Goal: Transaction & Acquisition: Book appointment/travel/reservation

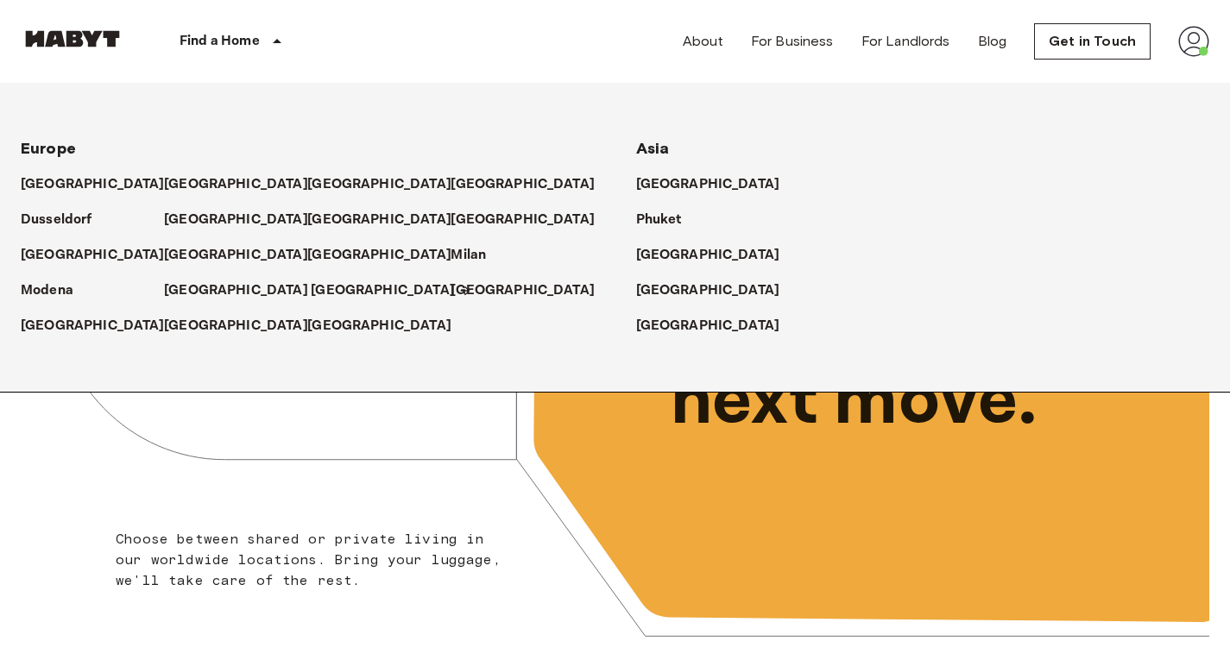
click at [311, 298] on p "[GEOGRAPHIC_DATA]" at bounding box center [383, 291] width 144 height 21
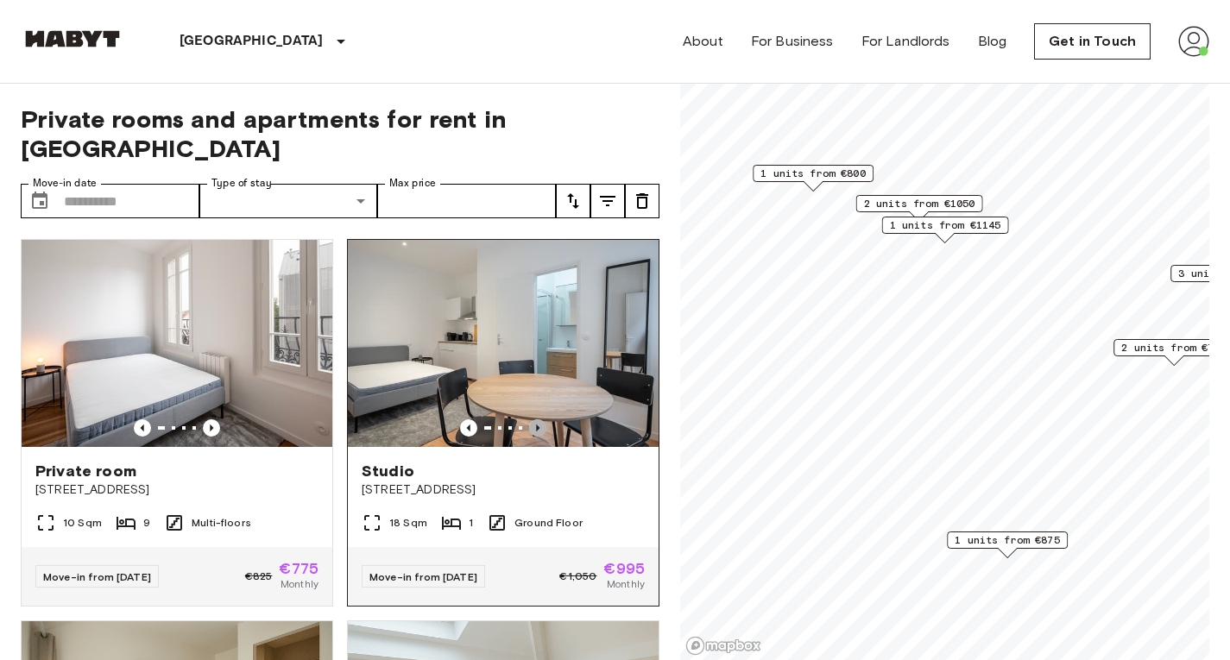
click at [529, 419] on icon "Previous image" at bounding box center [537, 427] width 17 height 17
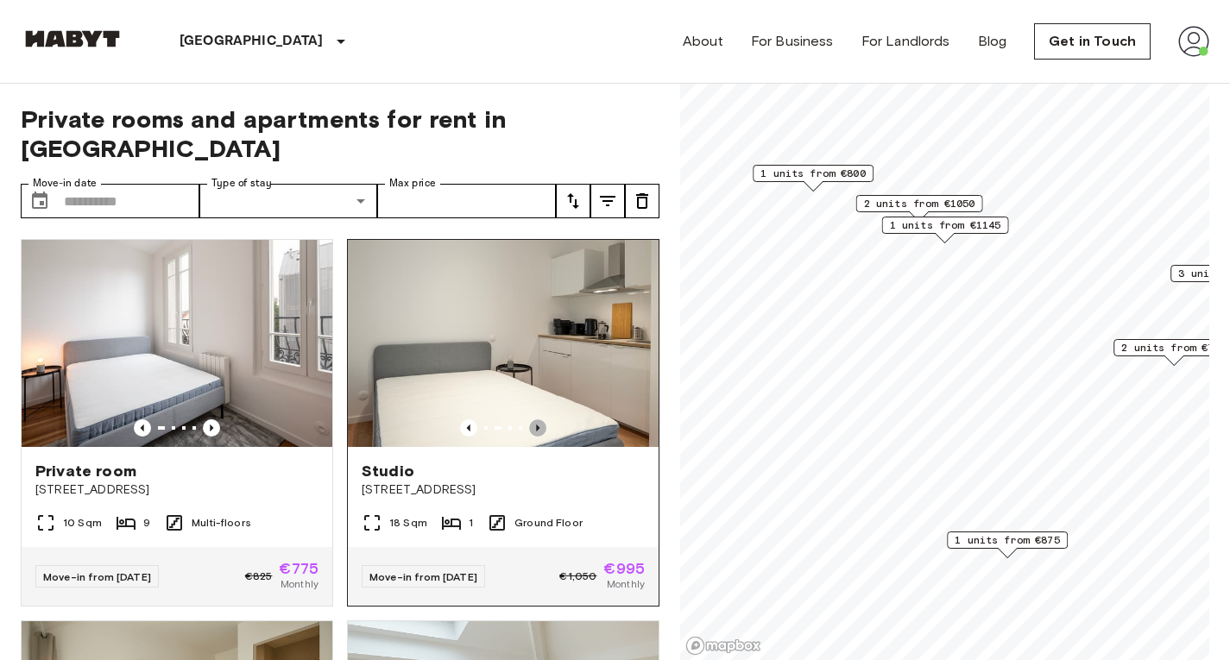
click at [529, 419] on icon "Previous image" at bounding box center [537, 427] width 17 height 17
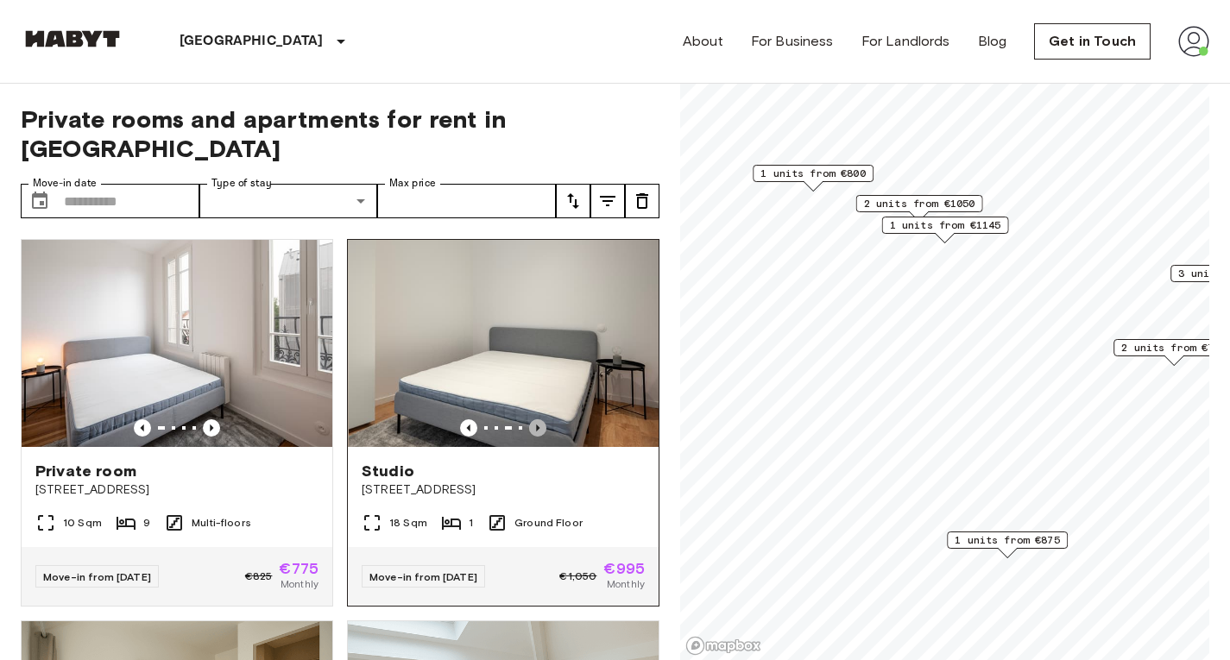
click at [529, 419] on icon "Previous image" at bounding box center [537, 427] width 17 height 17
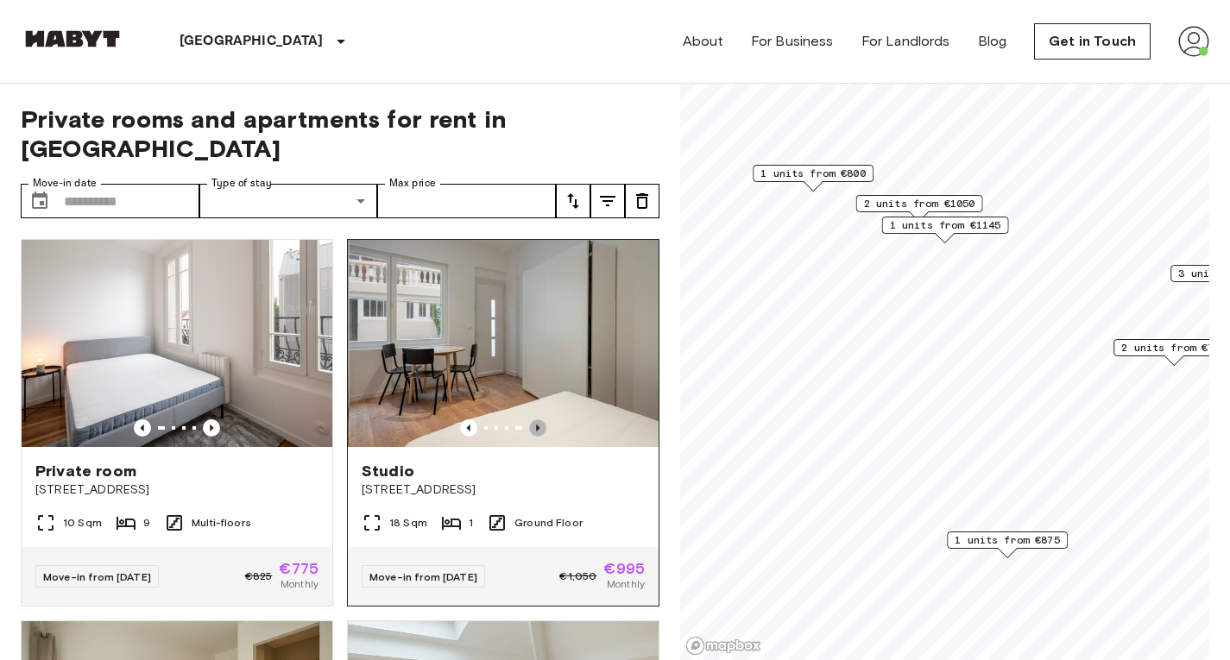
click at [529, 419] on icon "Previous image" at bounding box center [537, 427] width 17 height 17
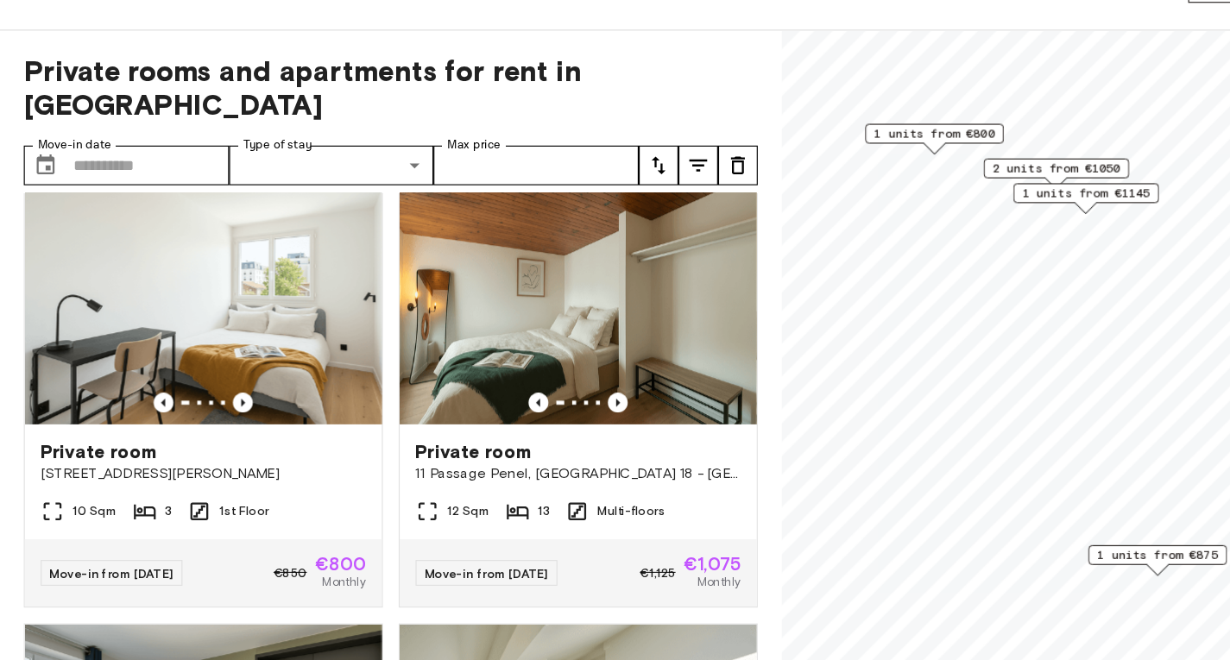
scroll to position [785, 0]
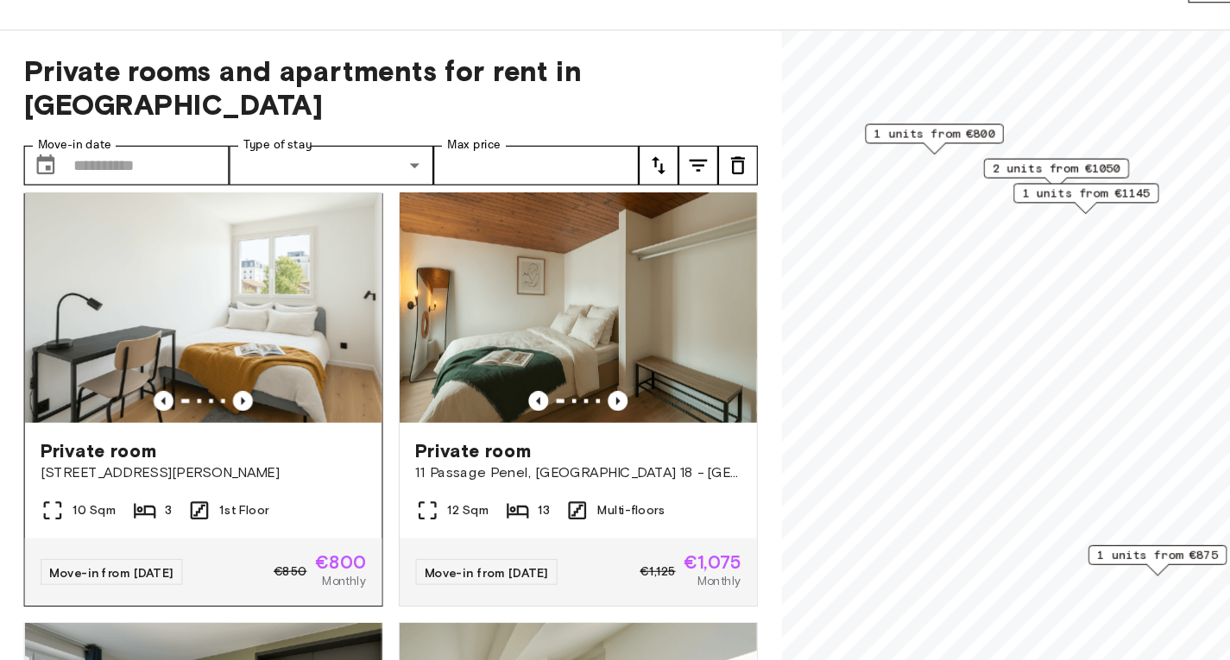
click at [217, 398] on div at bounding box center [177, 406] width 311 height 17
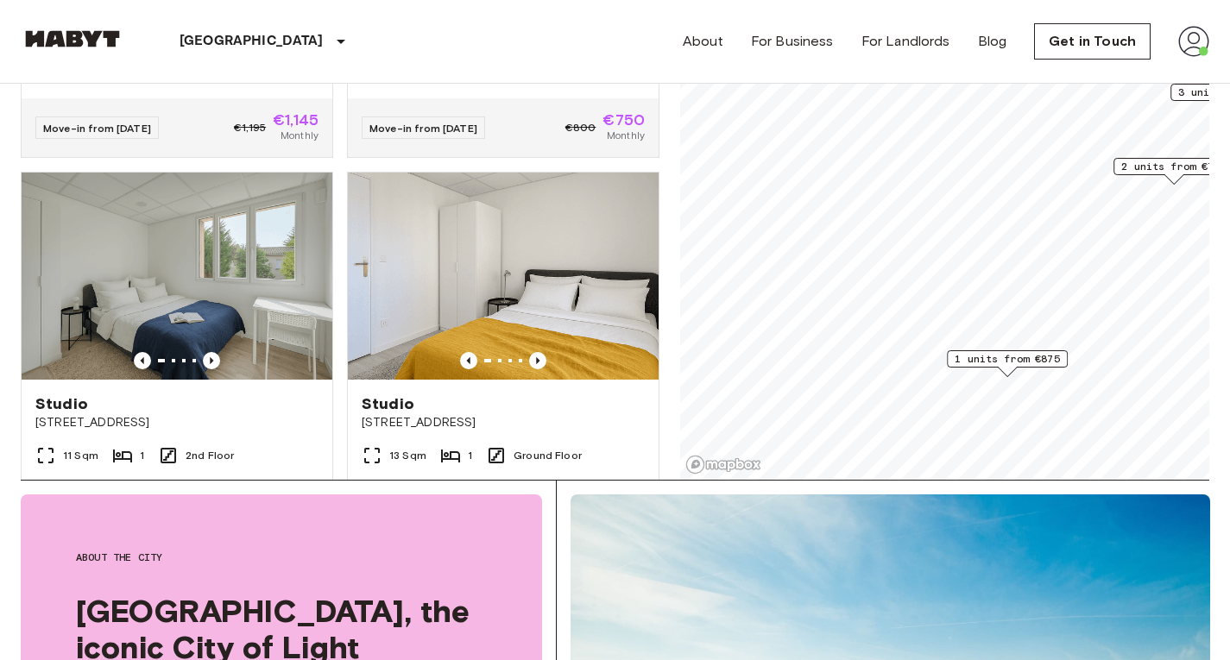
scroll to position [1411, 0]
click at [529, 356] on icon "Previous image" at bounding box center [537, 361] width 17 height 17
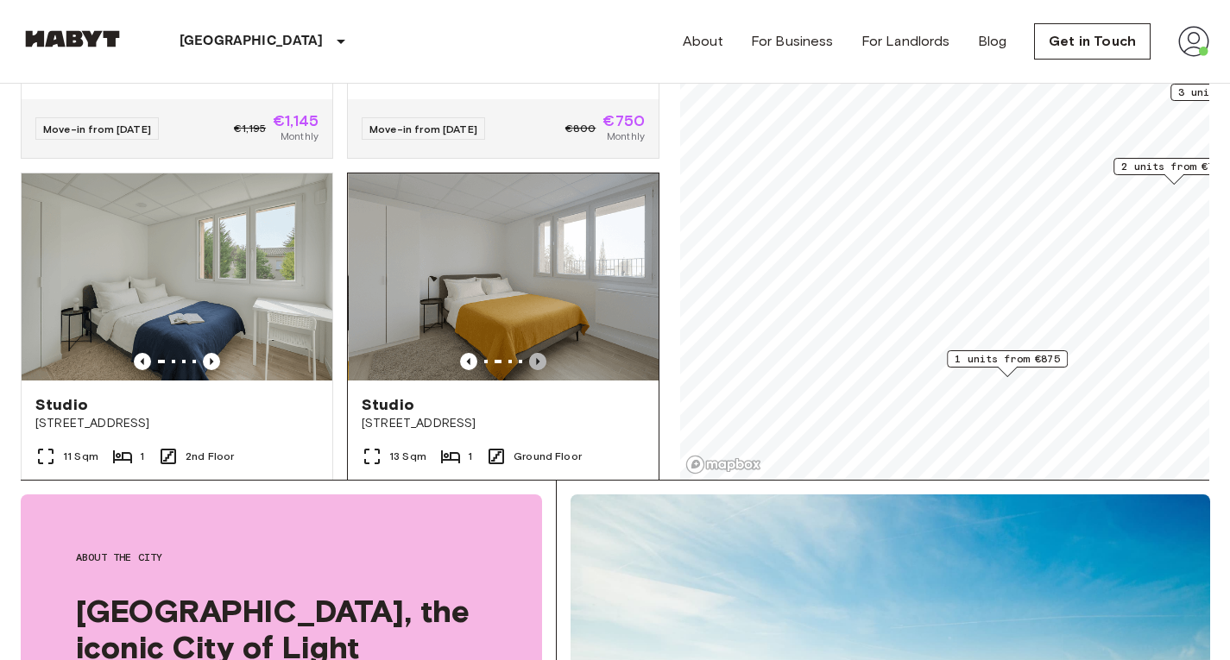
click at [529, 356] on icon "Previous image" at bounding box center [537, 361] width 17 height 17
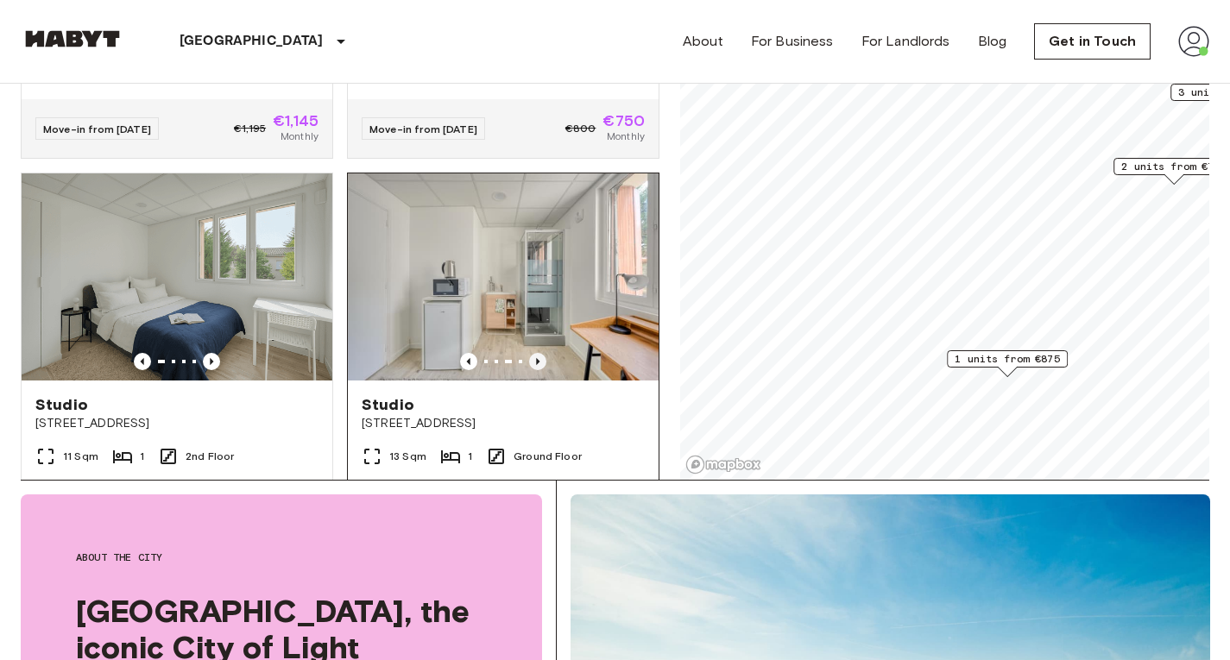
click at [529, 356] on icon "Previous image" at bounding box center [537, 361] width 17 height 17
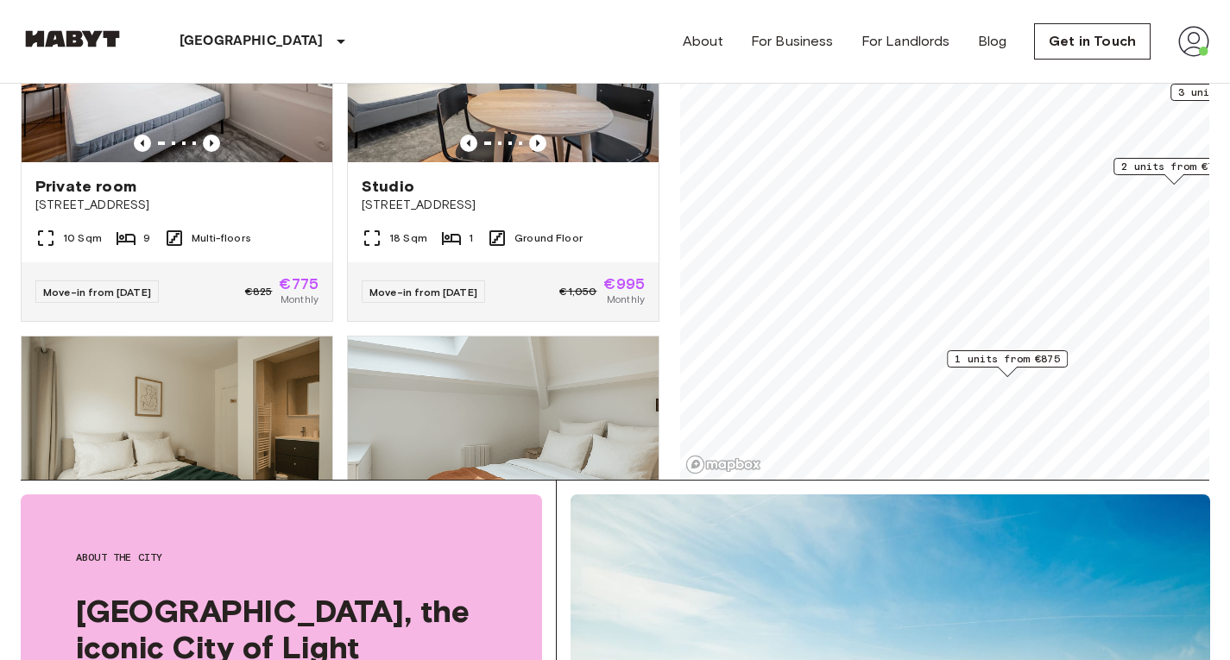
scroll to position [61, 0]
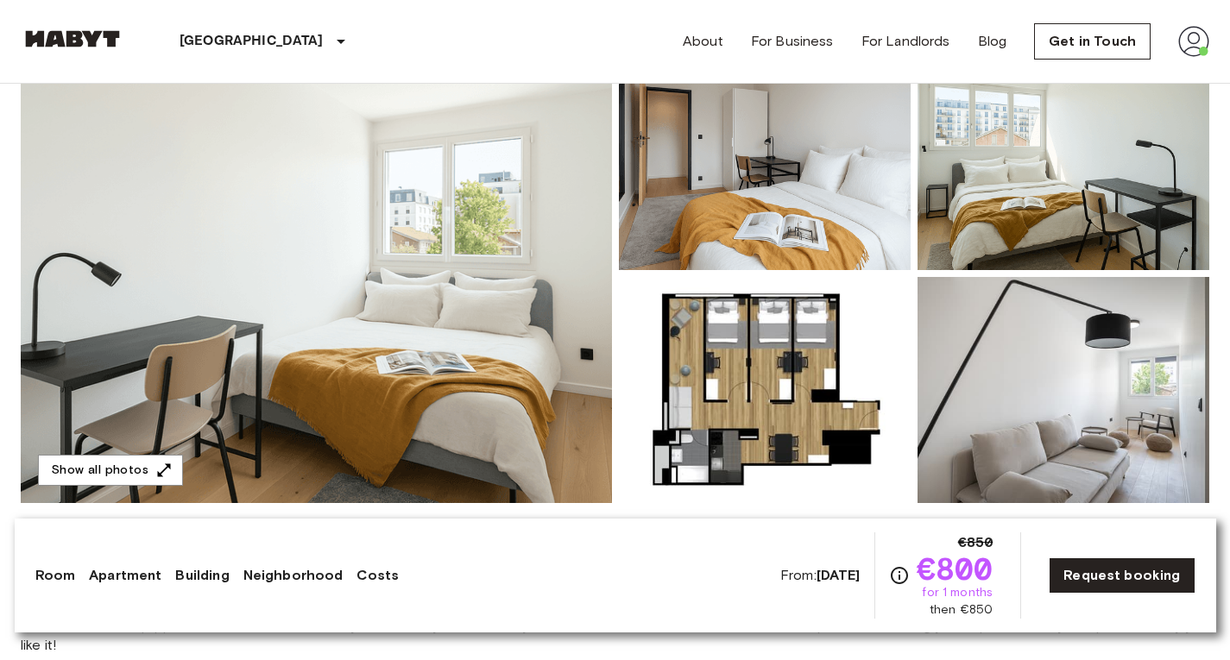
scroll to position [192, 0]
